Goal: Information Seeking & Learning: Learn about a topic

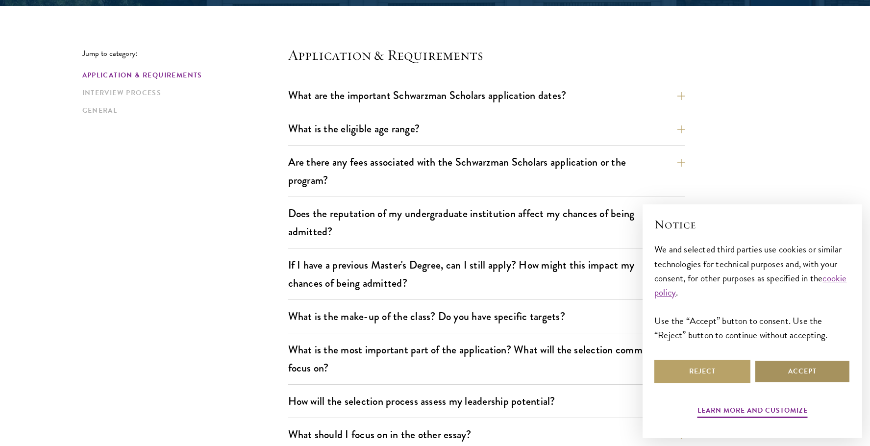
click at [785, 369] on button "Accept" at bounding box center [802, 372] width 96 height 24
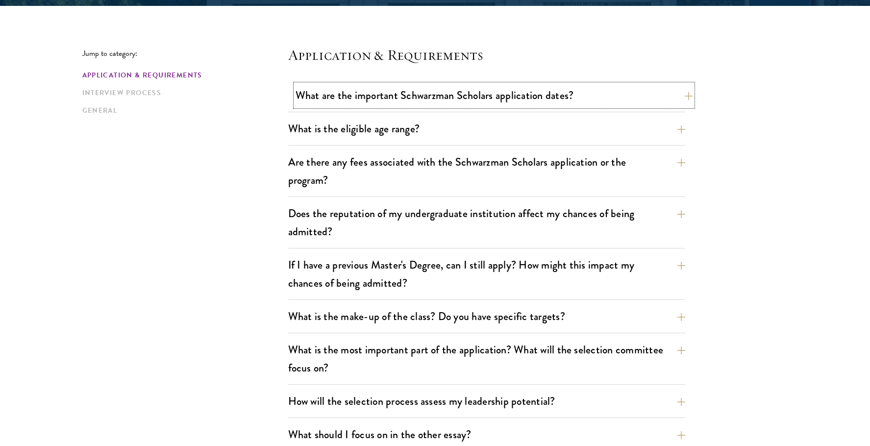
click at [538, 91] on button "What are the important Schwarzman Scholars application dates?" at bounding box center [494, 95] width 397 height 22
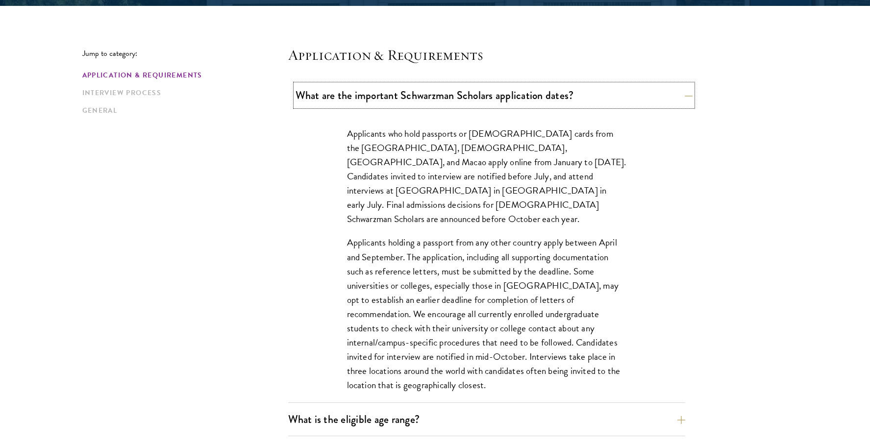
click at [591, 100] on button "What are the important Schwarzman Scholars application dates?" at bounding box center [494, 95] width 397 height 22
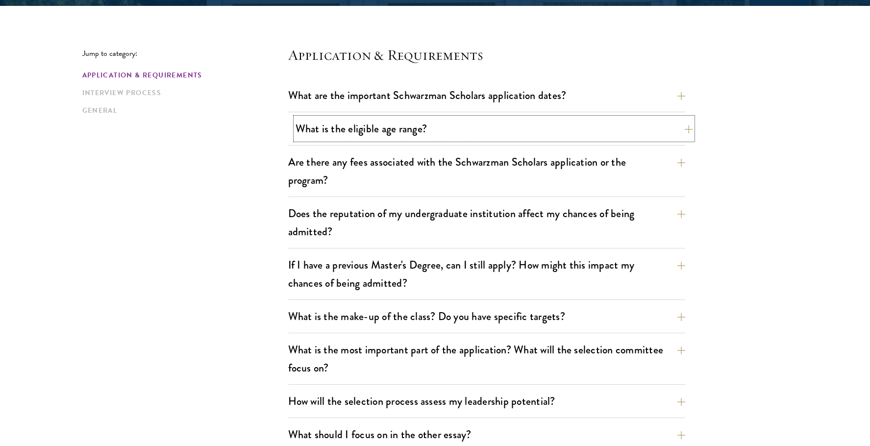
click at [512, 129] on button "What is the eligible age range?" at bounding box center [494, 129] width 397 height 22
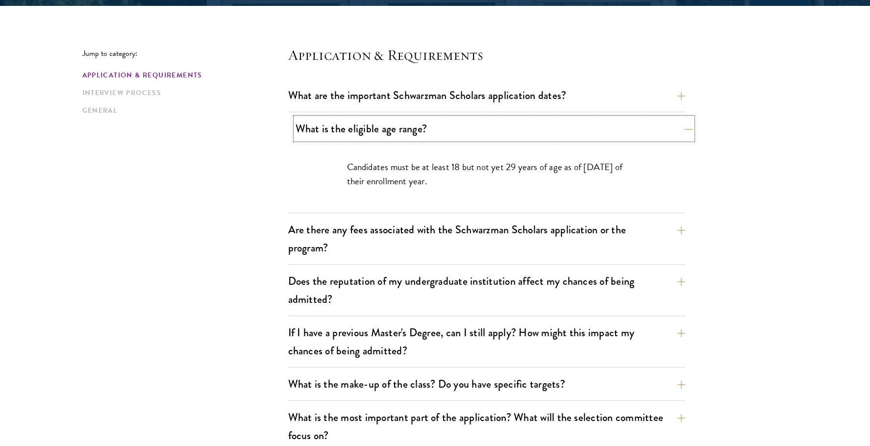
click at [501, 133] on button "What is the eligible age range?" at bounding box center [494, 129] width 397 height 22
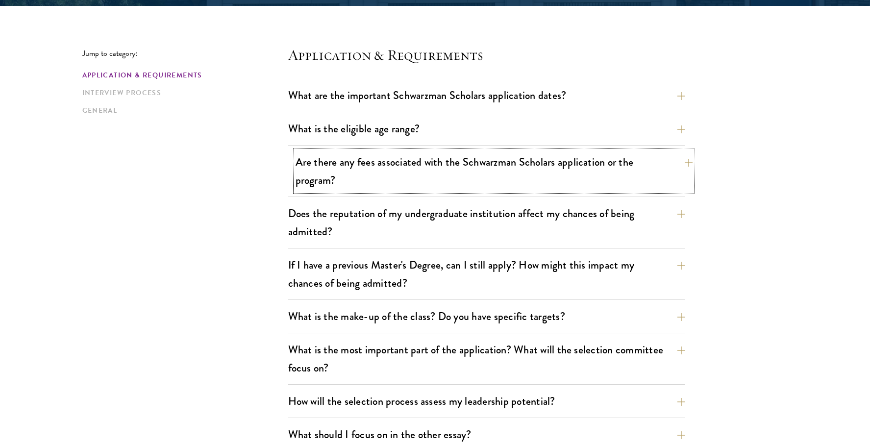
click at [540, 170] on button "Are there any fees associated with the Schwarzman Scholars application or the p…" at bounding box center [494, 171] width 397 height 40
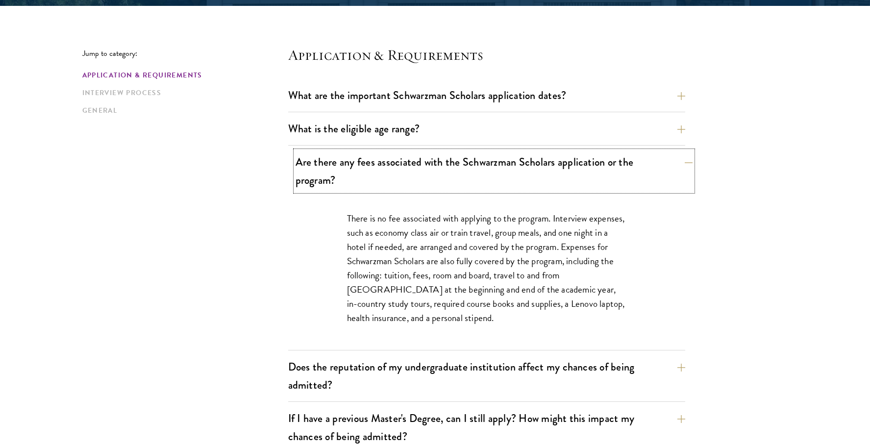
click at [654, 178] on button "Are there any fees associated with the Schwarzman Scholars application or the p…" at bounding box center [494, 171] width 397 height 40
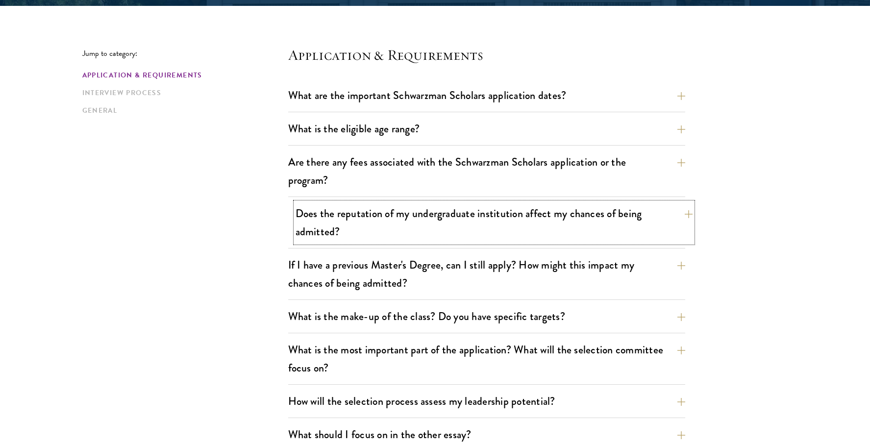
click at [654, 224] on button "Does the reputation of my undergraduate institution affect my chances of being …" at bounding box center [494, 222] width 397 height 40
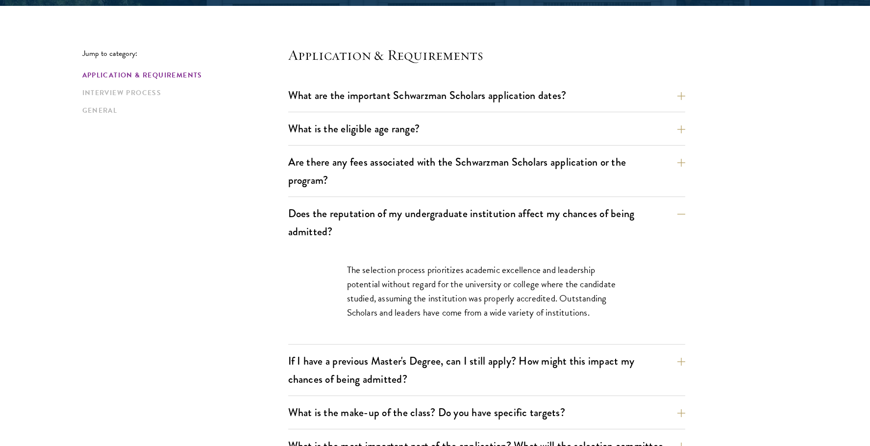
click at [621, 311] on p "The selection process prioritizes academic excellence and leadership potential …" at bounding box center [486, 291] width 279 height 57
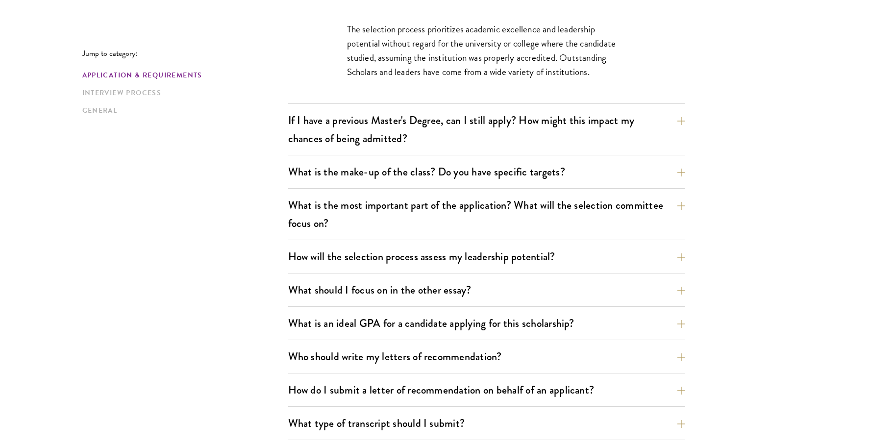
scroll to position [490, 0]
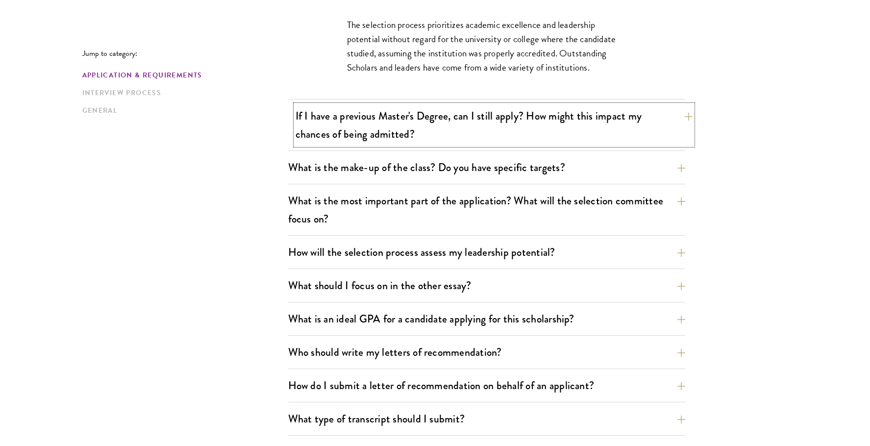
click at [657, 120] on button "If I have a previous Master's Degree, can I still apply? How might this impact …" at bounding box center [494, 125] width 397 height 40
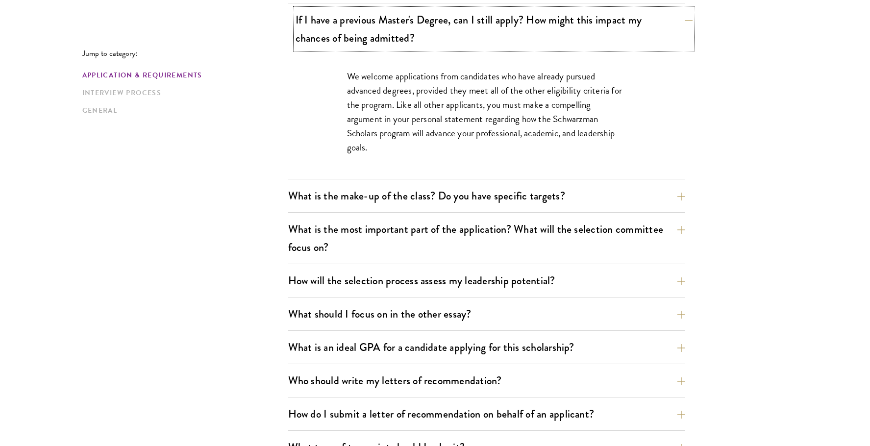
click at [646, 37] on button "If I have a previous Master's Degree, can I still apply? How might this impact …" at bounding box center [494, 29] width 397 height 40
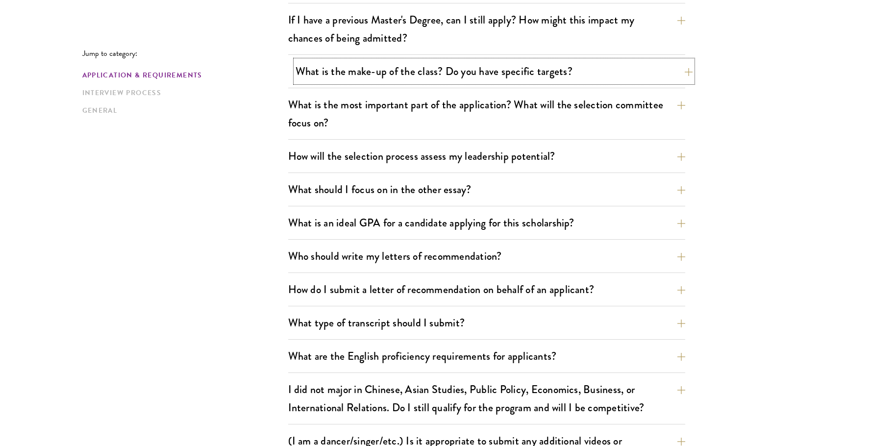
click at [605, 75] on button "What is the make-up of the class? Do you have specific targets?" at bounding box center [494, 71] width 397 height 22
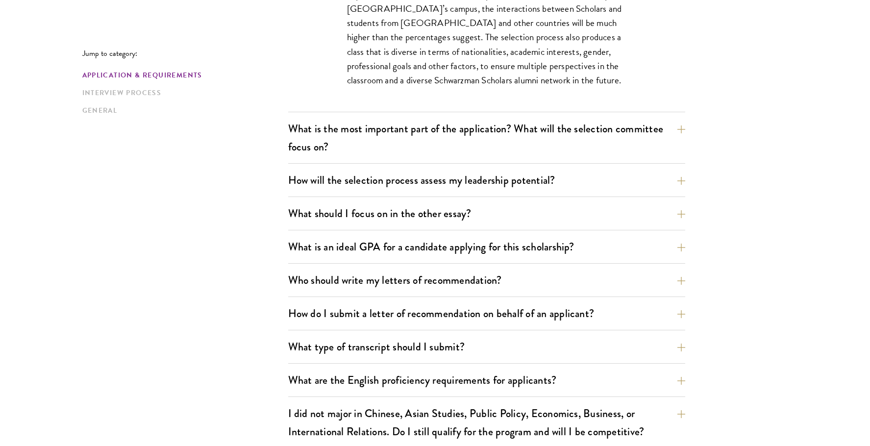
scroll to position [686, 0]
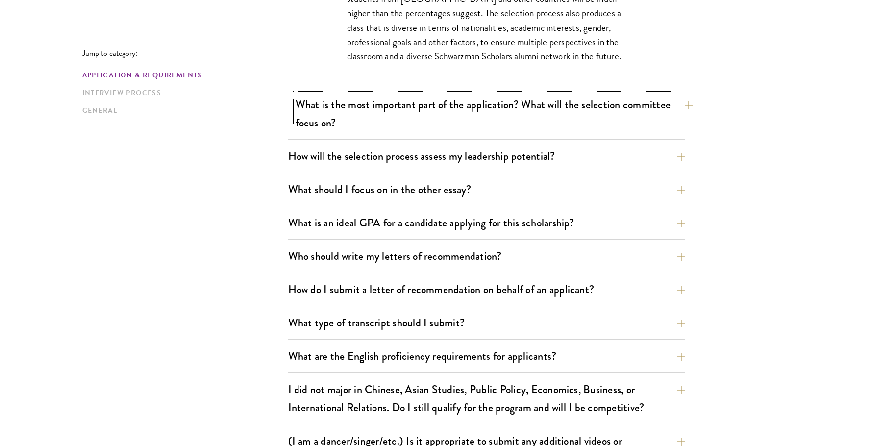
click at [674, 111] on button "What is the most important part of the application? What will the selection com…" at bounding box center [494, 114] width 397 height 40
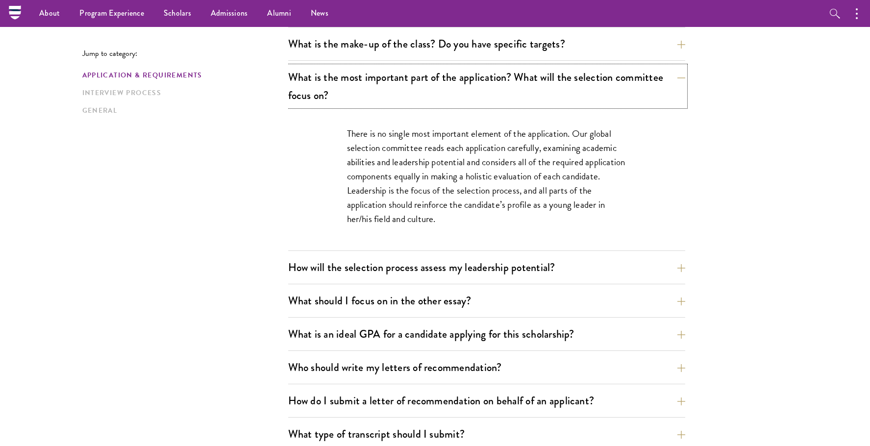
scroll to position [490, 0]
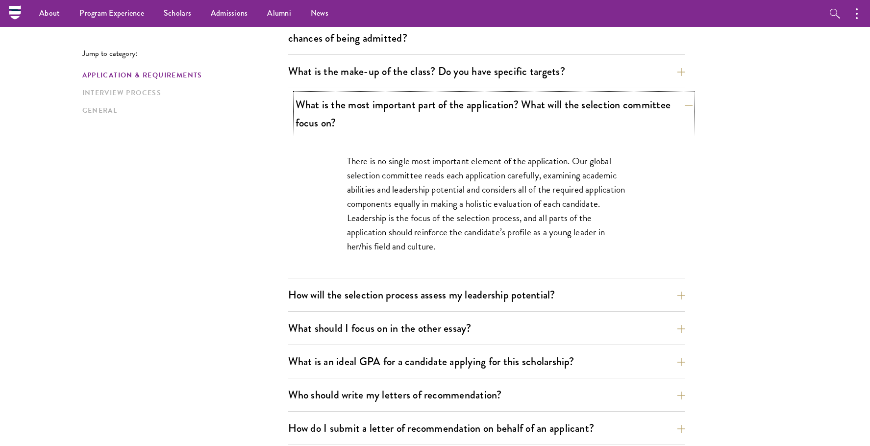
click at [643, 110] on button "What is the most important part of the application? What will the selection com…" at bounding box center [494, 114] width 397 height 40
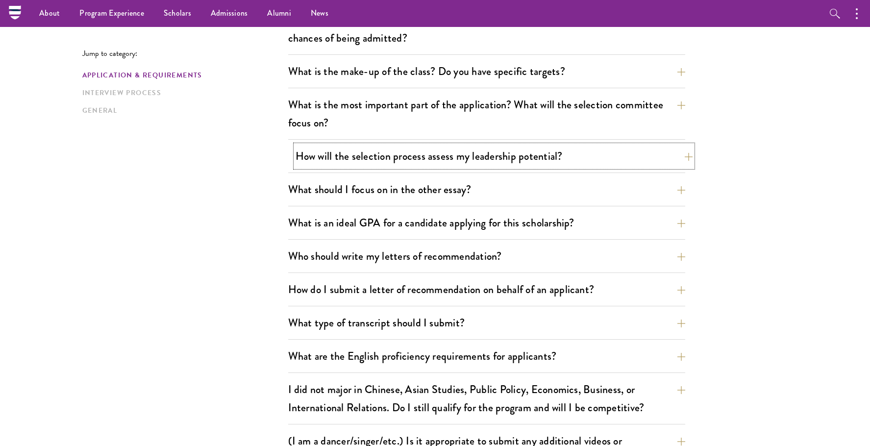
click at [631, 160] on button "How will the selection process assess my leadership potential?" at bounding box center [494, 156] width 397 height 22
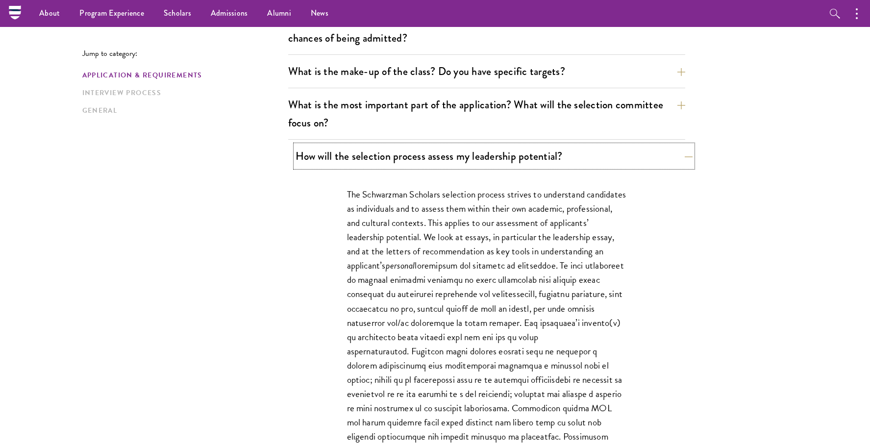
click at [631, 160] on button "How will the selection process assess my leadership potential?" at bounding box center [494, 156] width 397 height 22
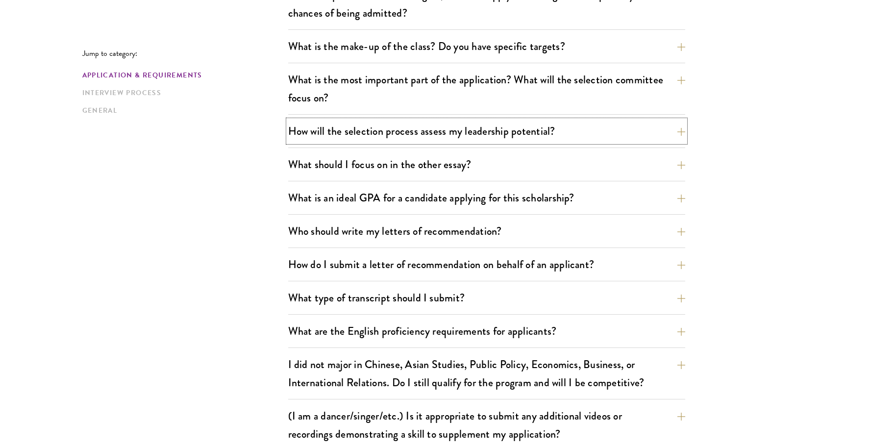
scroll to position [539, 0]
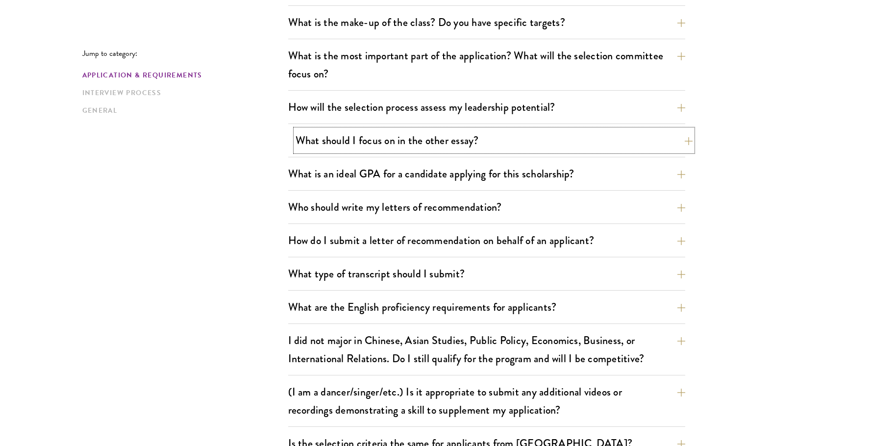
click at [615, 141] on button "What should I focus on in the other essay?" at bounding box center [494, 140] width 397 height 22
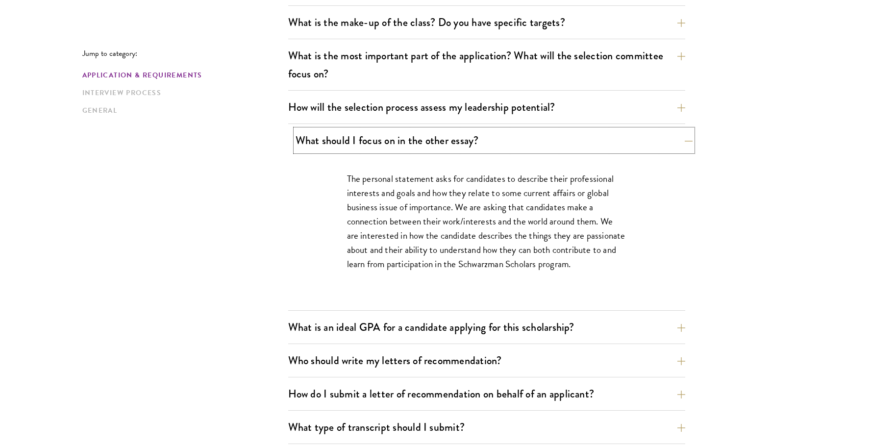
click at [615, 141] on button "What should I focus on in the other essay?" at bounding box center [494, 140] width 397 height 22
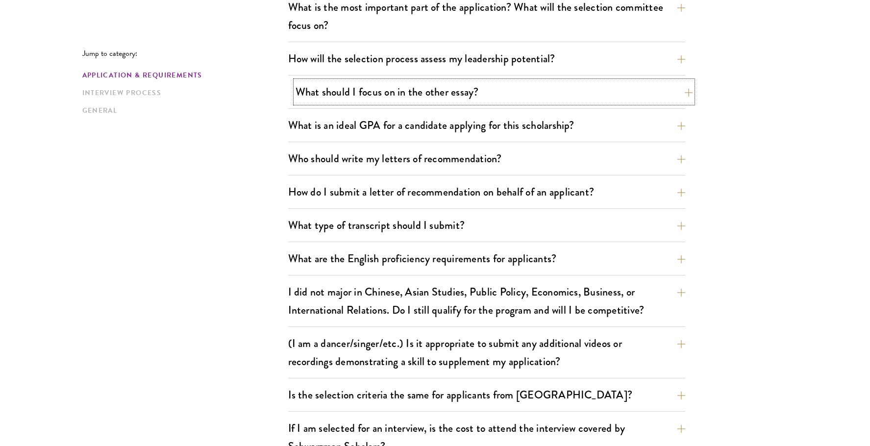
scroll to position [588, 0]
click at [612, 131] on button "What is an ideal GPA for a candidate applying for this scholarship?" at bounding box center [494, 125] width 397 height 22
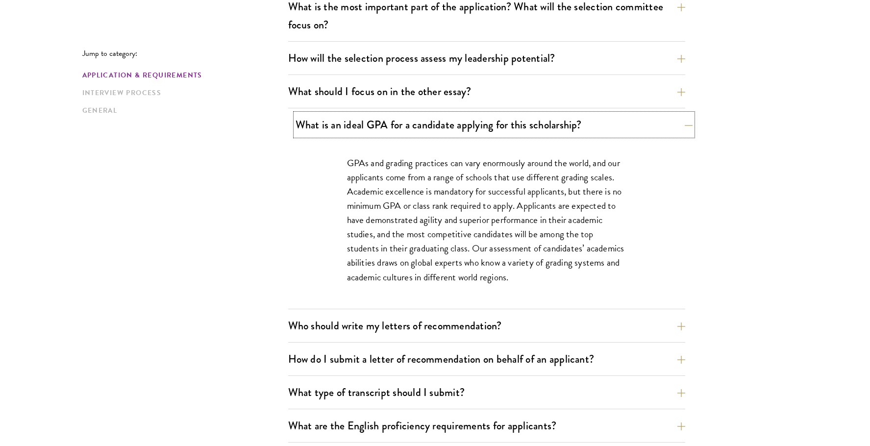
click at [612, 131] on button "What is an ideal GPA for a candidate applying for this scholarship?" at bounding box center [494, 125] width 397 height 22
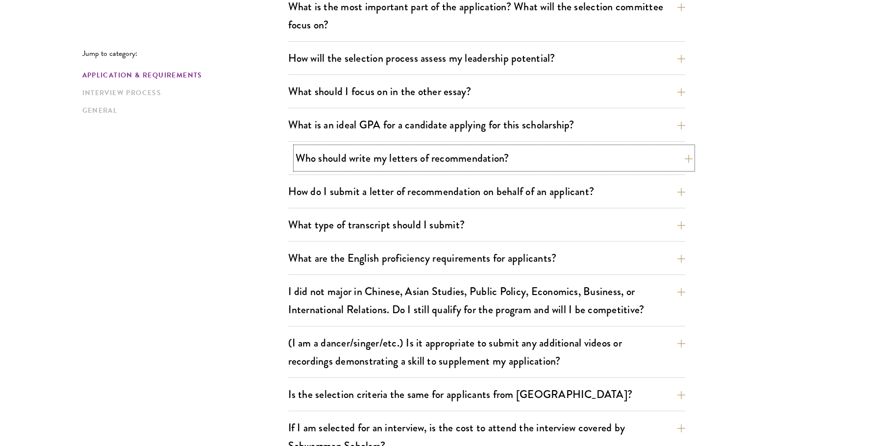
click at [614, 168] on button "Who should write my letters of recommendation?" at bounding box center [494, 158] width 397 height 22
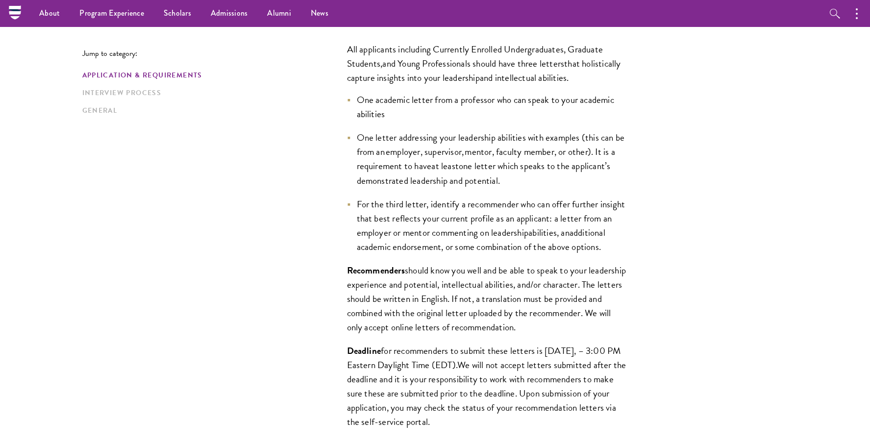
scroll to position [686, 0]
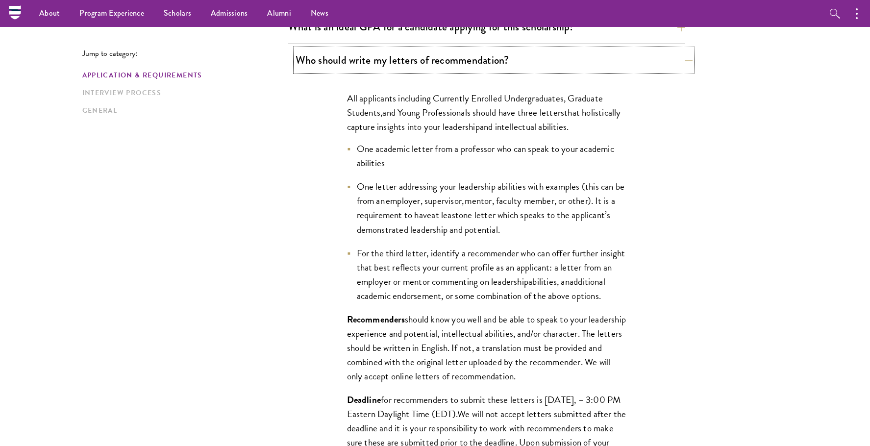
click at [638, 65] on button "Who should write my letters of recommendation?" at bounding box center [494, 60] width 397 height 22
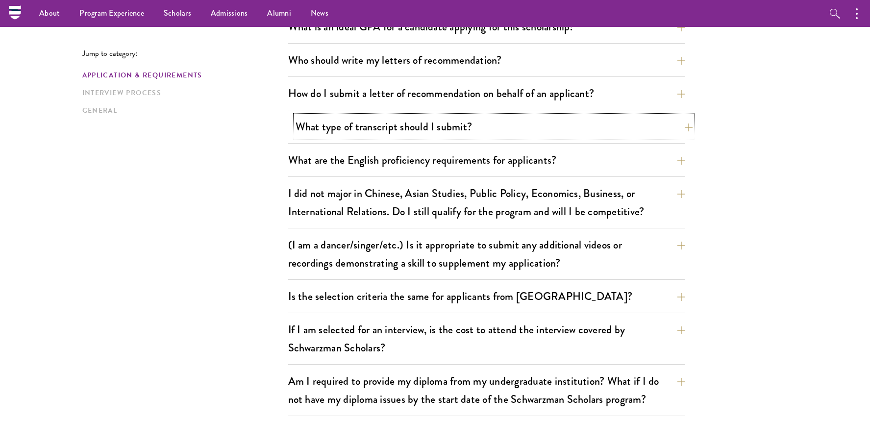
click at [622, 130] on button "What type of transcript should I submit?" at bounding box center [494, 127] width 397 height 22
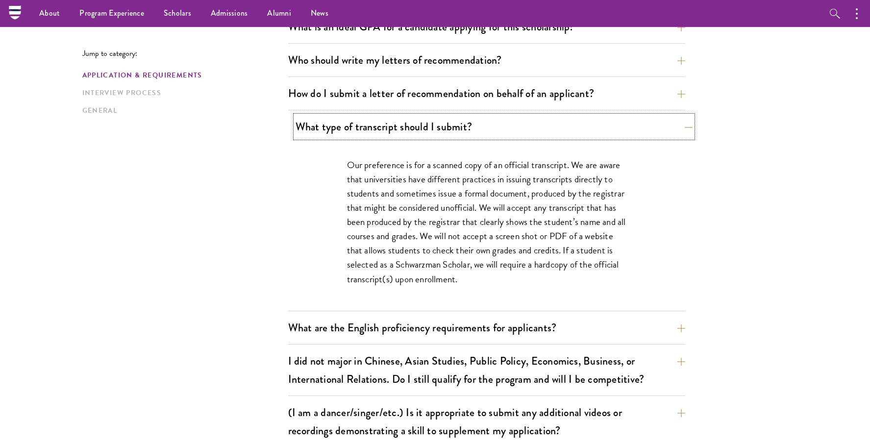
click at [623, 128] on button "What type of transcript should I submit?" at bounding box center [494, 127] width 397 height 22
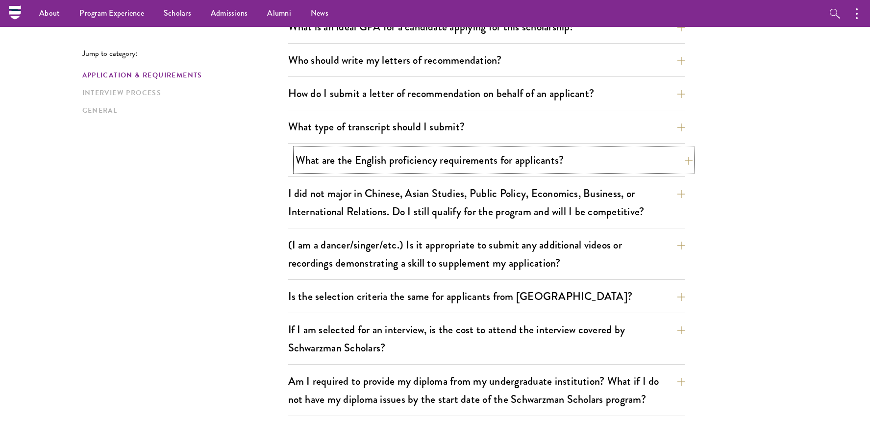
click at [616, 158] on button "What are the English proficiency requirements for applicants?" at bounding box center [494, 160] width 397 height 22
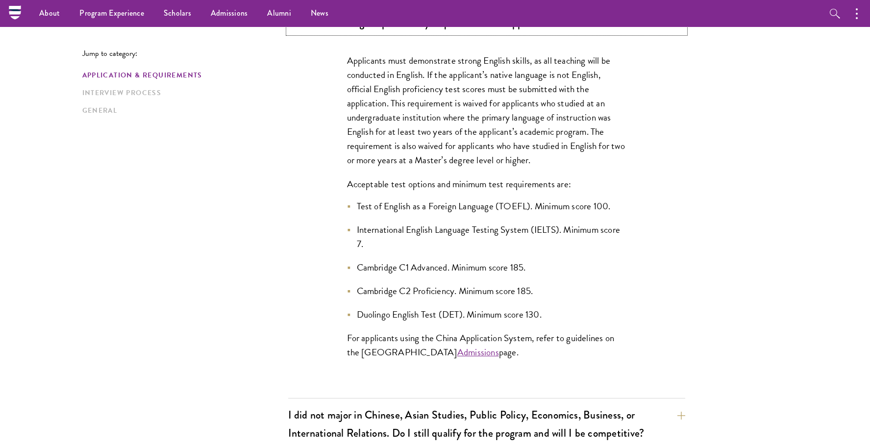
scroll to position [784, 0]
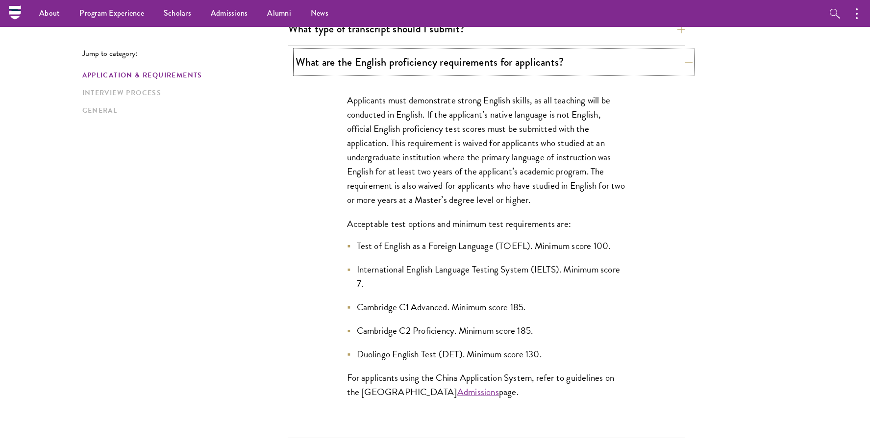
click at [620, 62] on button "What are the English proficiency requirements for applicants?" at bounding box center [494, 62] width 397 height 22
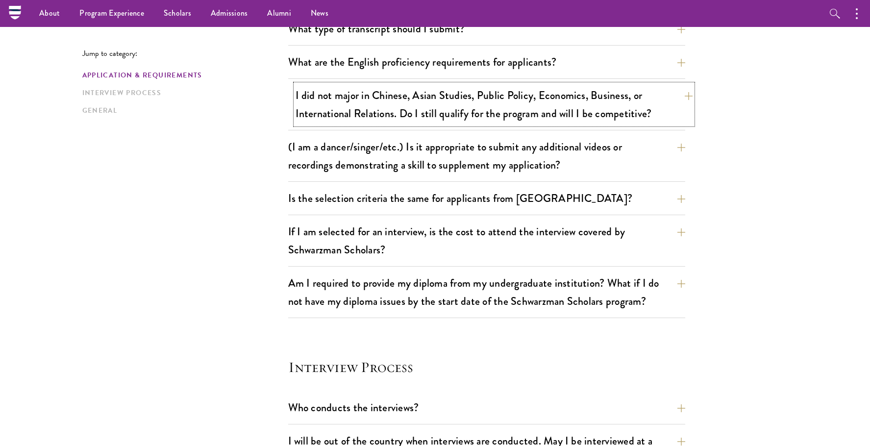
click at [605, 105] on button "I did not major in Chinese, Asian Studies, Public Policy, Economics, Business, …" at bounding box center [494, 104] width 397 height 40
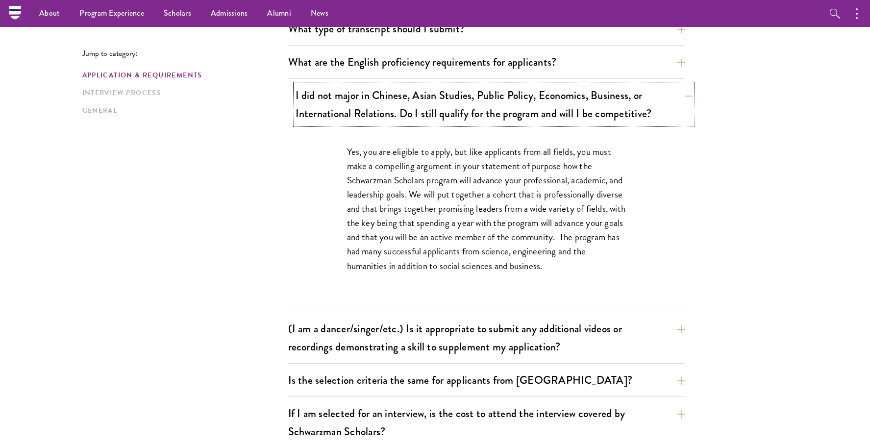
click at [654, 107] on button "I did not major in Chinese, Asian Studies, Public Policy, Economics, Business, …" at bounding box center [494, 104] width 397 height 40
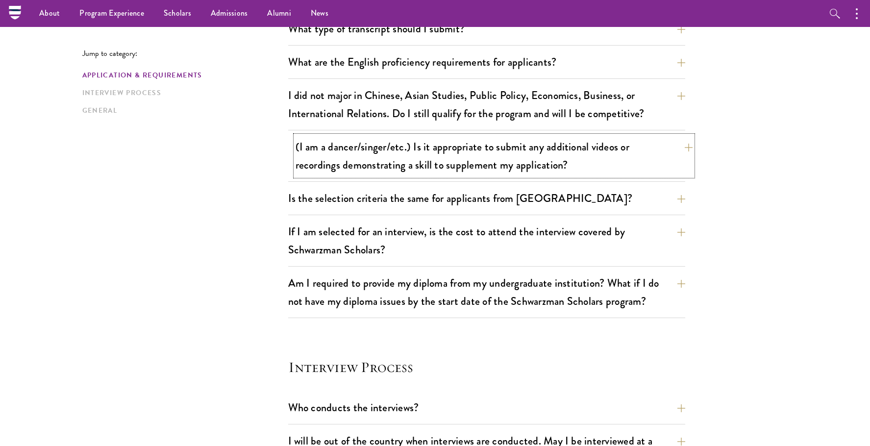
click at [671, 160] on button "(I am a dancer/singer/etc.) Is it appropriate to submit any additional videos o…" at bounding box center [494, 156] width 397 height 40
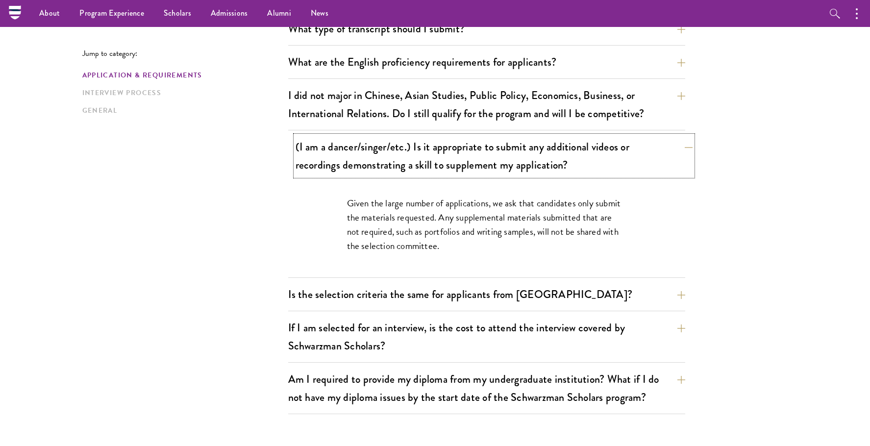
click at [616, 161] on button "(I am a dancer/singer/etc.) Is it appropriate to submit any additional videos o…" at bounding box center [494, 156] width 397 height 40
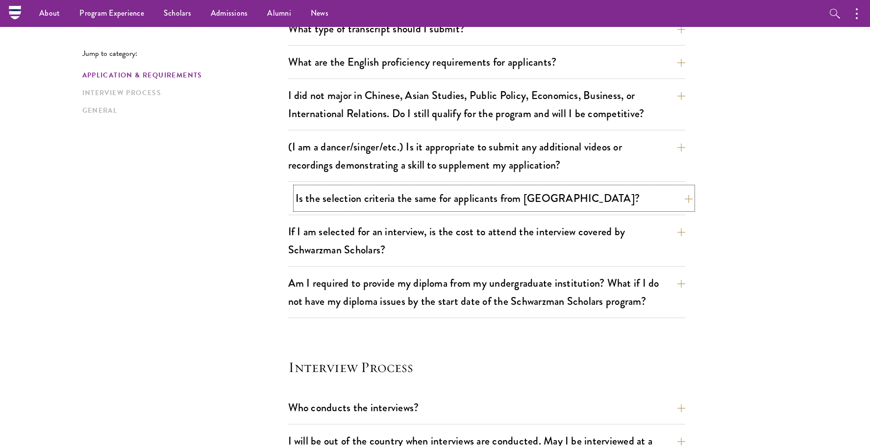
click at [612, 200] on button "Is the selection criteria the same for applicants from [GEOGRAPHIC_DATA]?" at bounding box center [494, 198] width 397 height 22
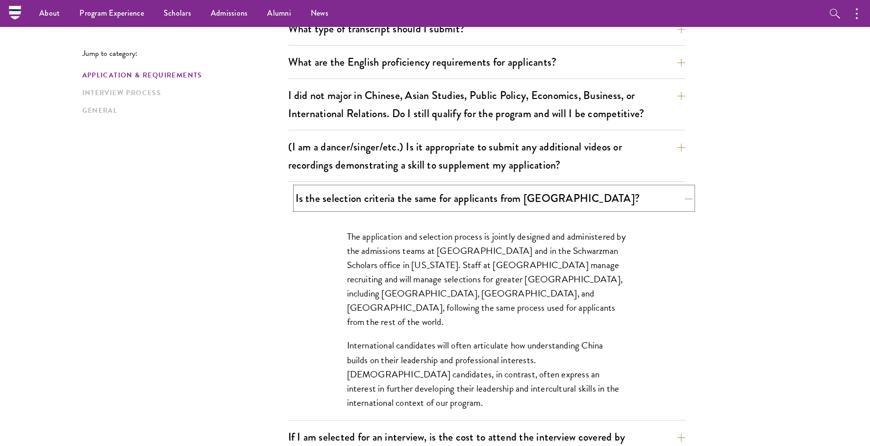
click at [611, 194] on button "Is the selection criteria the same for applicants from [GEOGRAPHIC_DATA]?" at bounding box center [494, 198] width 397 height 22
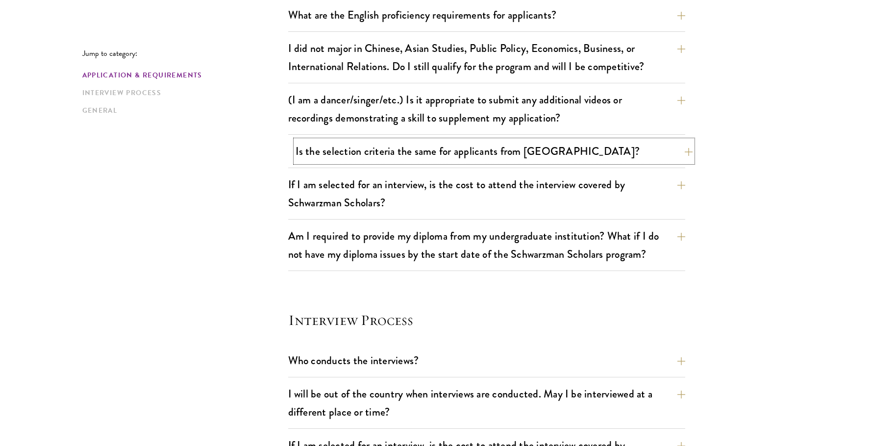
scroll to position [833, 0]
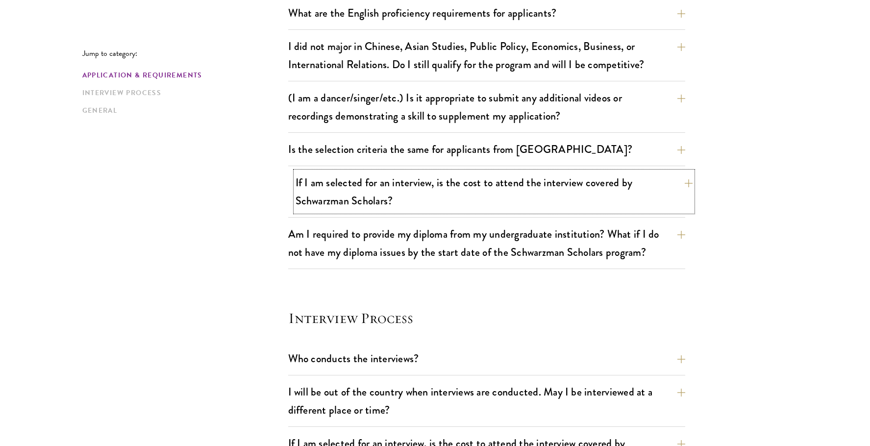
click at [655, 190] on button "If I am selected for an interview, is the cost to attend the interview covered …" at bounding box center [494, 192] width 397 height 40
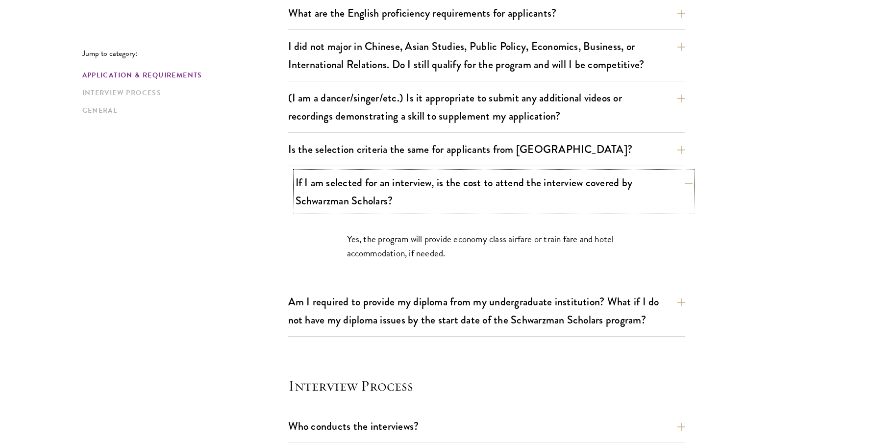
click at [659, 184] on button "If I am selected for an interview, is the cost to attend the interview covered …" at bounding box center [494, 192] width 397 height 40
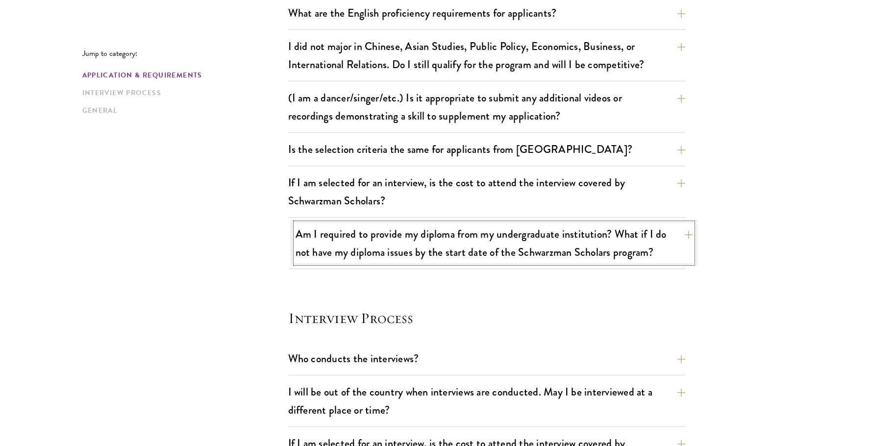
click at [675, 255] on button "Am I required to provide my diploma from my undergraduate institution? What if …" at bounding box center [494, 243] width 397 height 40
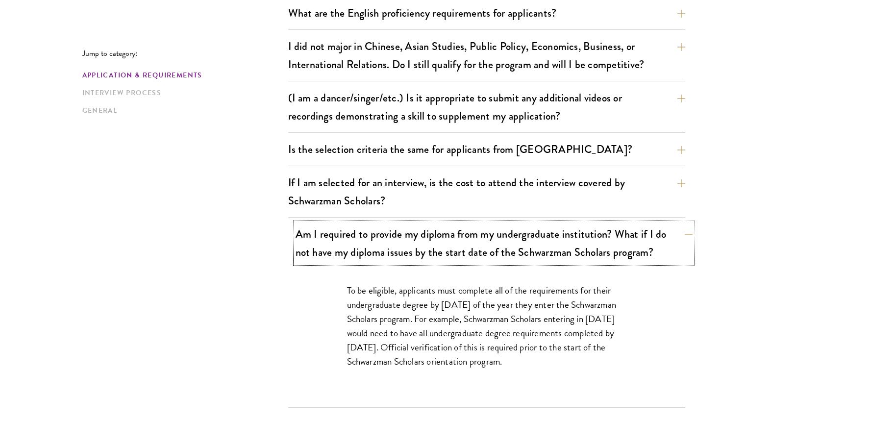
click at [645, 241] on button "Am I required to provide my diploma from my undergraduate institution? What if …" at bounding box center [494, 243] width 397 height 40
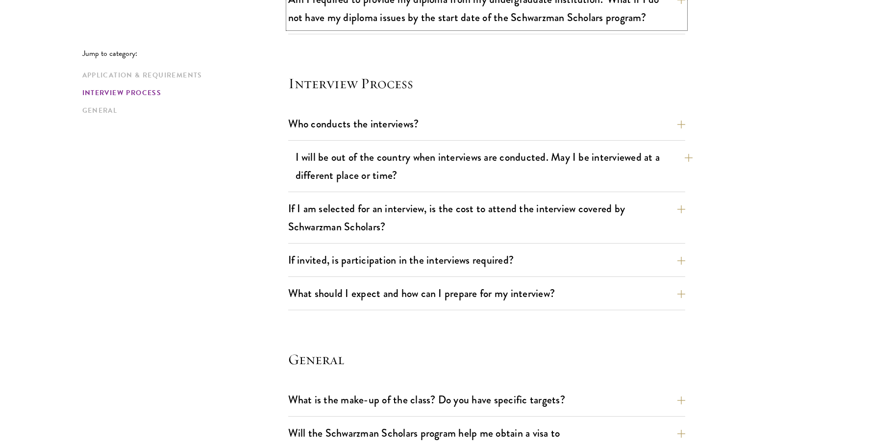
scroll to position [1079, 0]
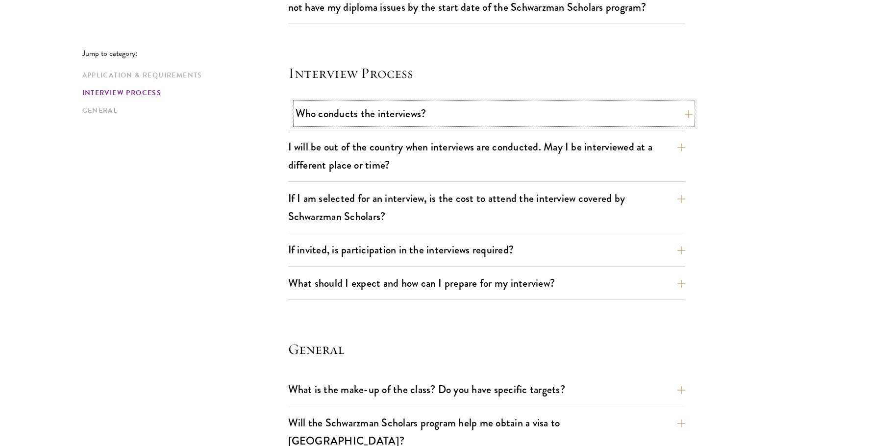
click at [527, 110] on button "Who conducts the interviews?" at bounding box center [494, 113] width 397 height 22
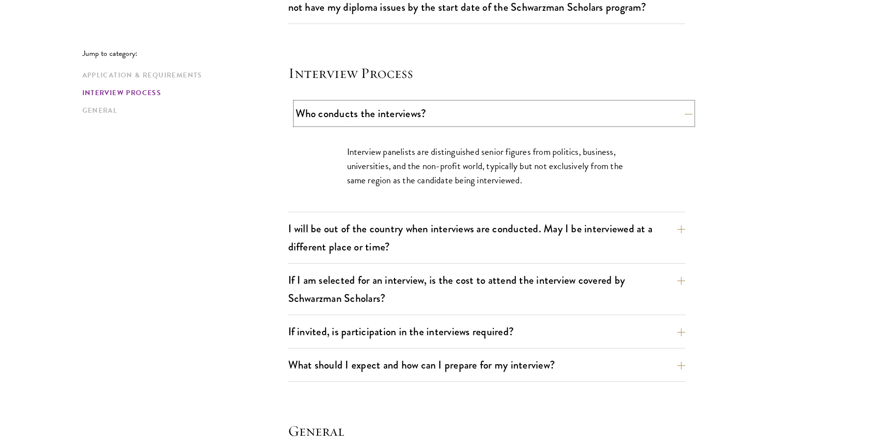
click at [542, 108] on button "Who conducts the interviews?" at bounding box center [494, 113] width 397 height 22
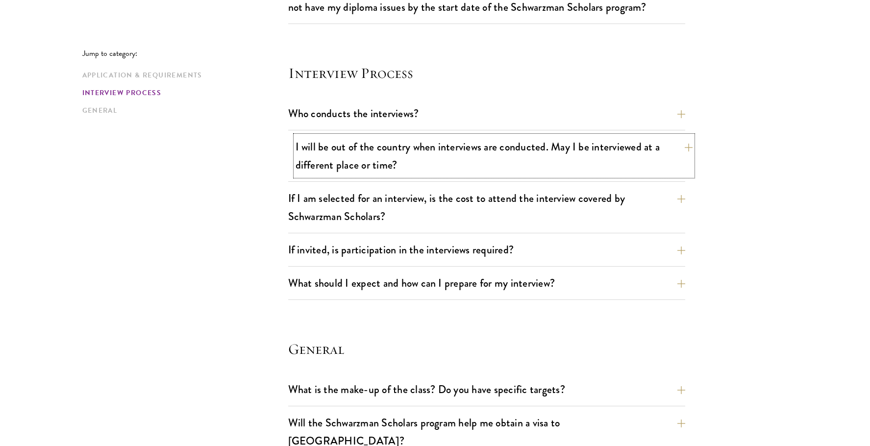
click at [577, 153] on button "I will be out of the country when interviews are conducted. May I be interviewe…" at bounding box center [494, 156] width 397 height 40
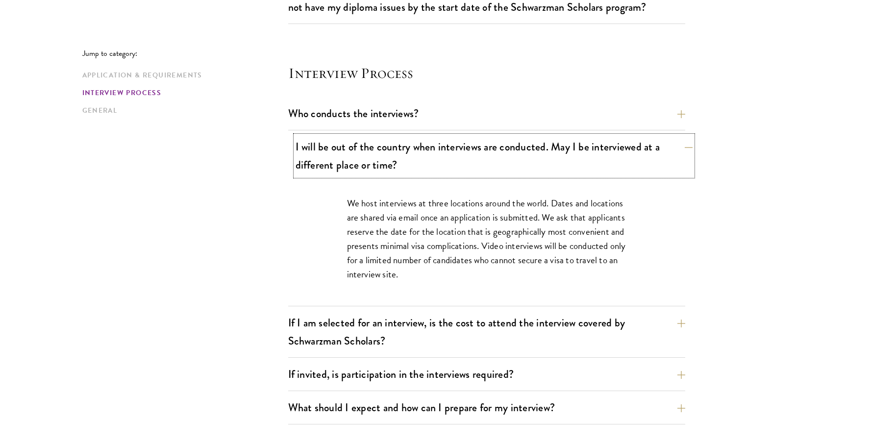
click at [611, 157] on button "I will be out of the country when interviews are conducted. May I be interviewe…" at bounding box center [494, 156] width 397 height 40
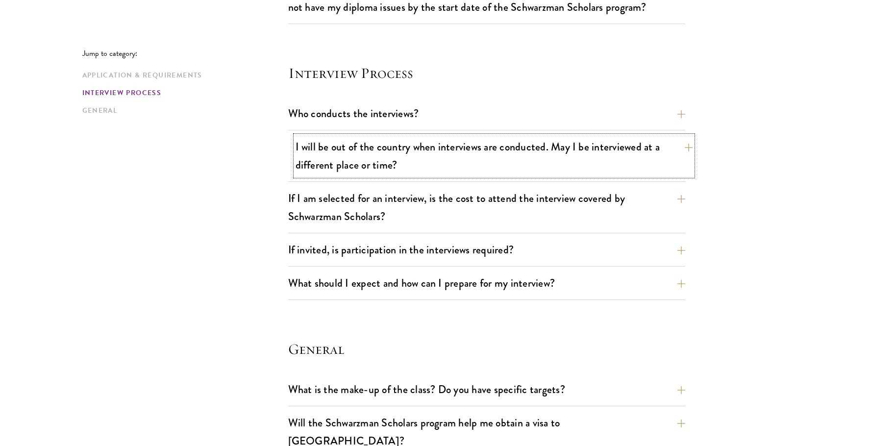
click at [605, 159] on button "I will be out of the country when interviews are conducted. May I be interviewe…" at bounding box center [494, 156] width 397 height 40
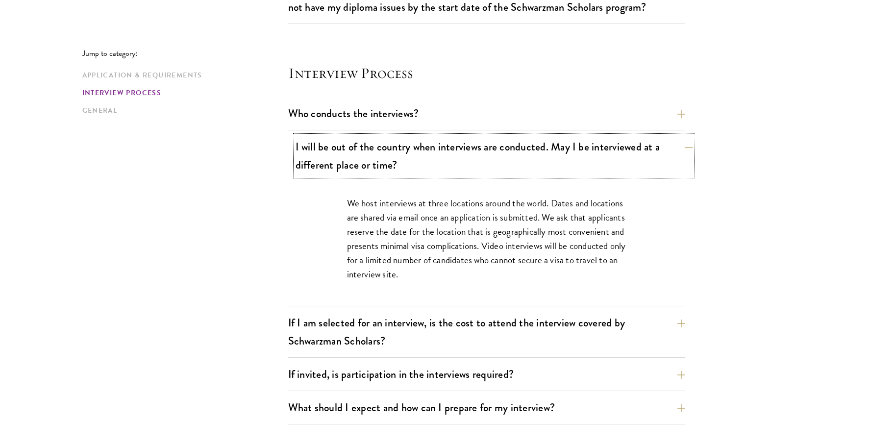
click at [597, 149] on button "I will be out of the country when interviews are conducted. May I be interviewe…" at bounding box center [494, 156] width 397 height 40
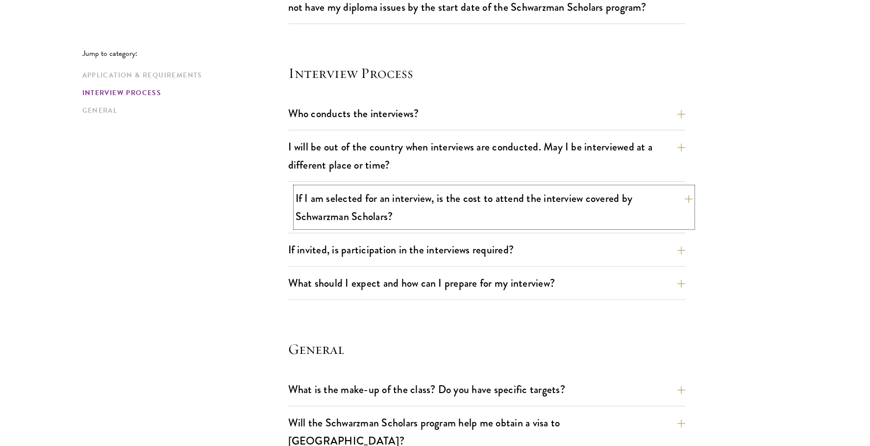
click at [595, 217] on button "If I am selected for an interview, is the cost to attend the interview covered …" at bounding box center [494, 207] width 397 height 40
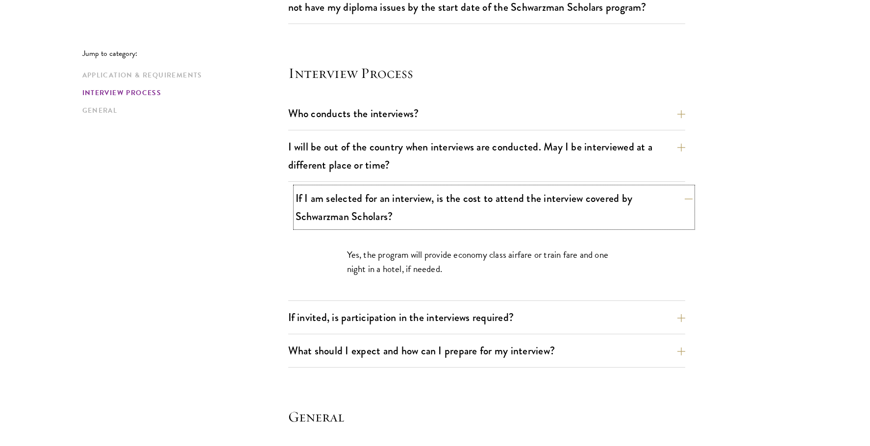
click at [595, 217] on button "If I am selected for an interview, is the cost to attend the interview covered …" at bounding box center [494, 207] width 397 height 40
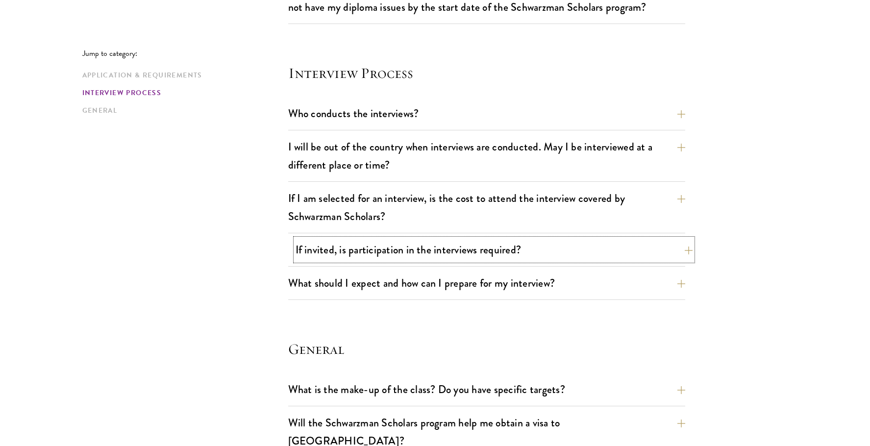
click at [601, 248] on button "If invited, is participation in the interviews required?" at bounding box center [494, 250] width 397 height 22
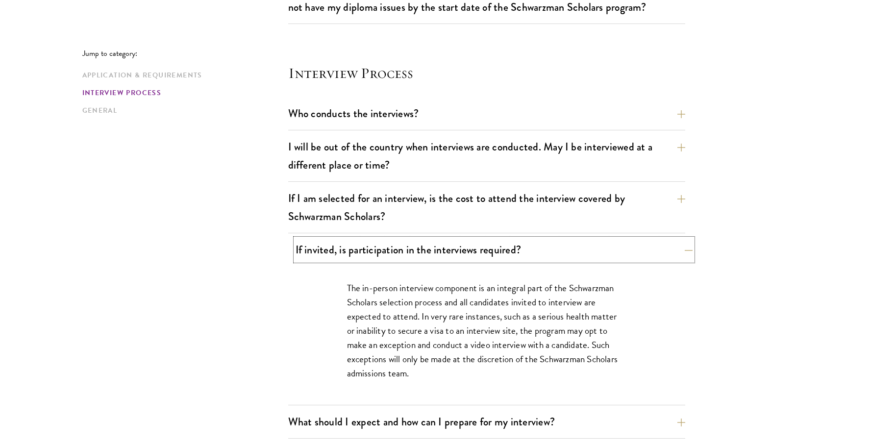
click at [603, 246] on button "If invited, is participation in the interviews required?" at bounding box center [494, 250] width 397 height 22
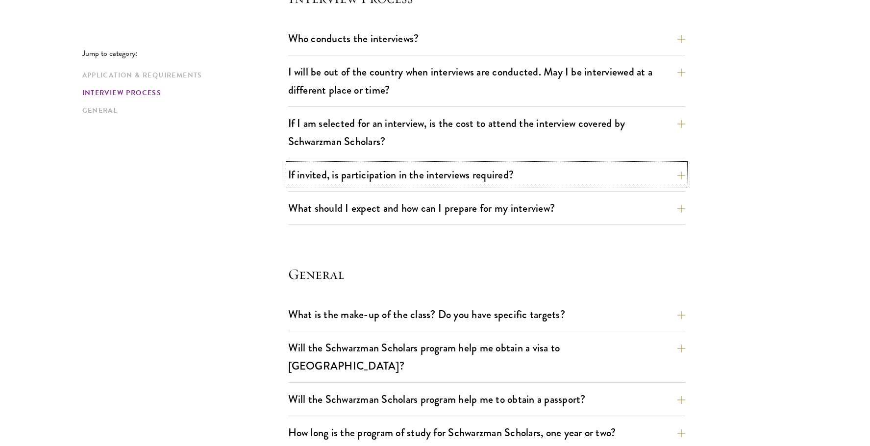
scroll to position [1177, 0]
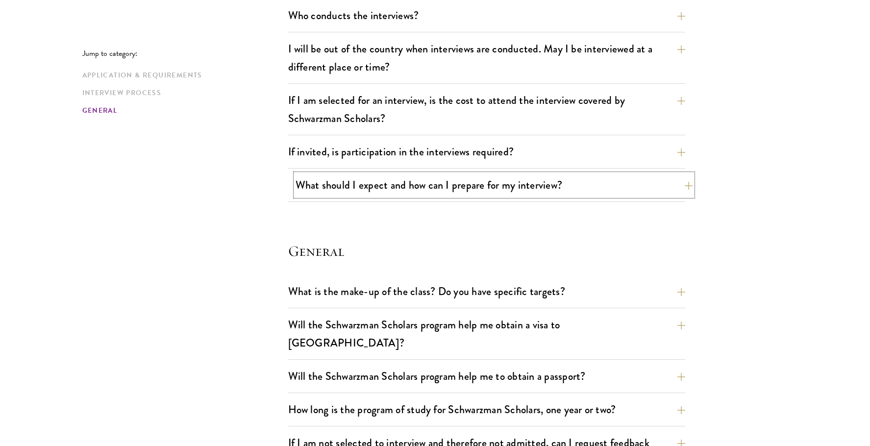
click at [584, 192] on button "What should I expect and how can I prepare for my interview?" at bounding box center [494, 185] width 397 height 22
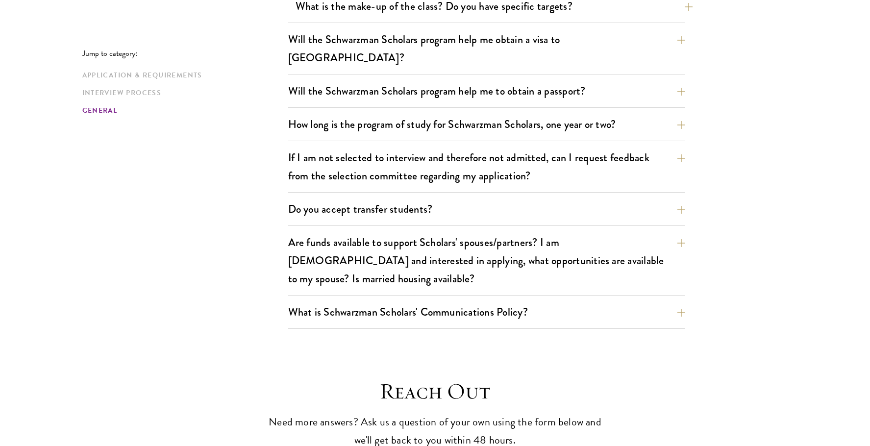
scroll to position [2108, 0]
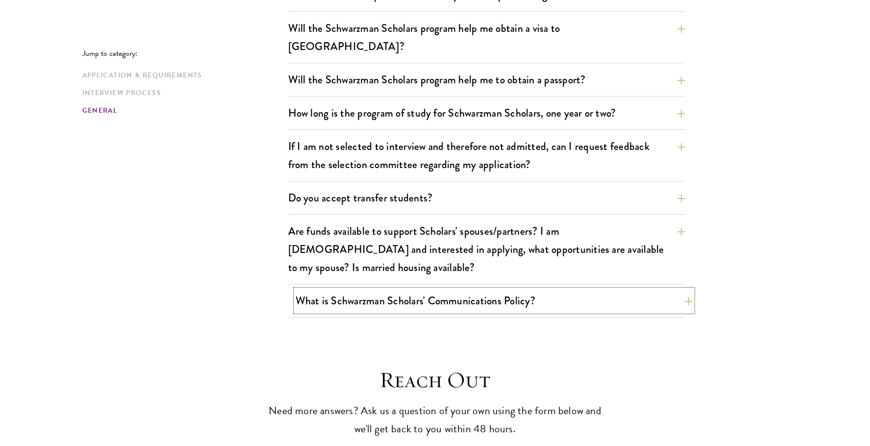
click at [663, 290] on button "What is Schwarzman Scholars' Communications Policy?" at bounding box center [494, 301] width 397 height 22
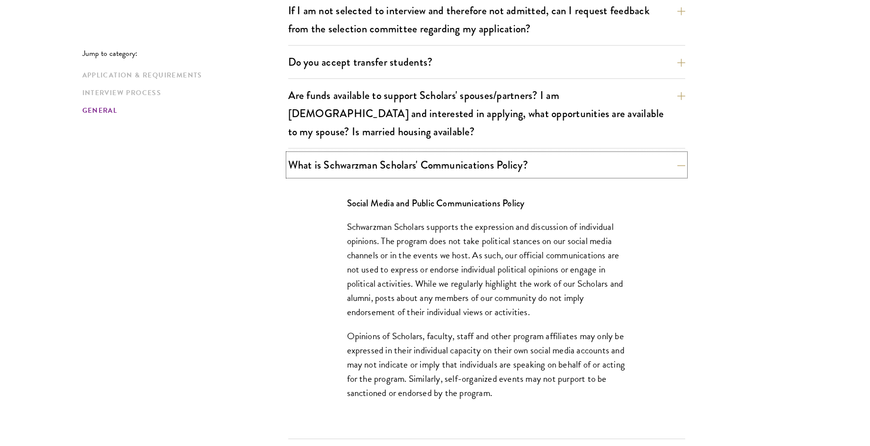
scroll to position [1620, 0]
